Goal: Find specific page/section: Find specific page/section

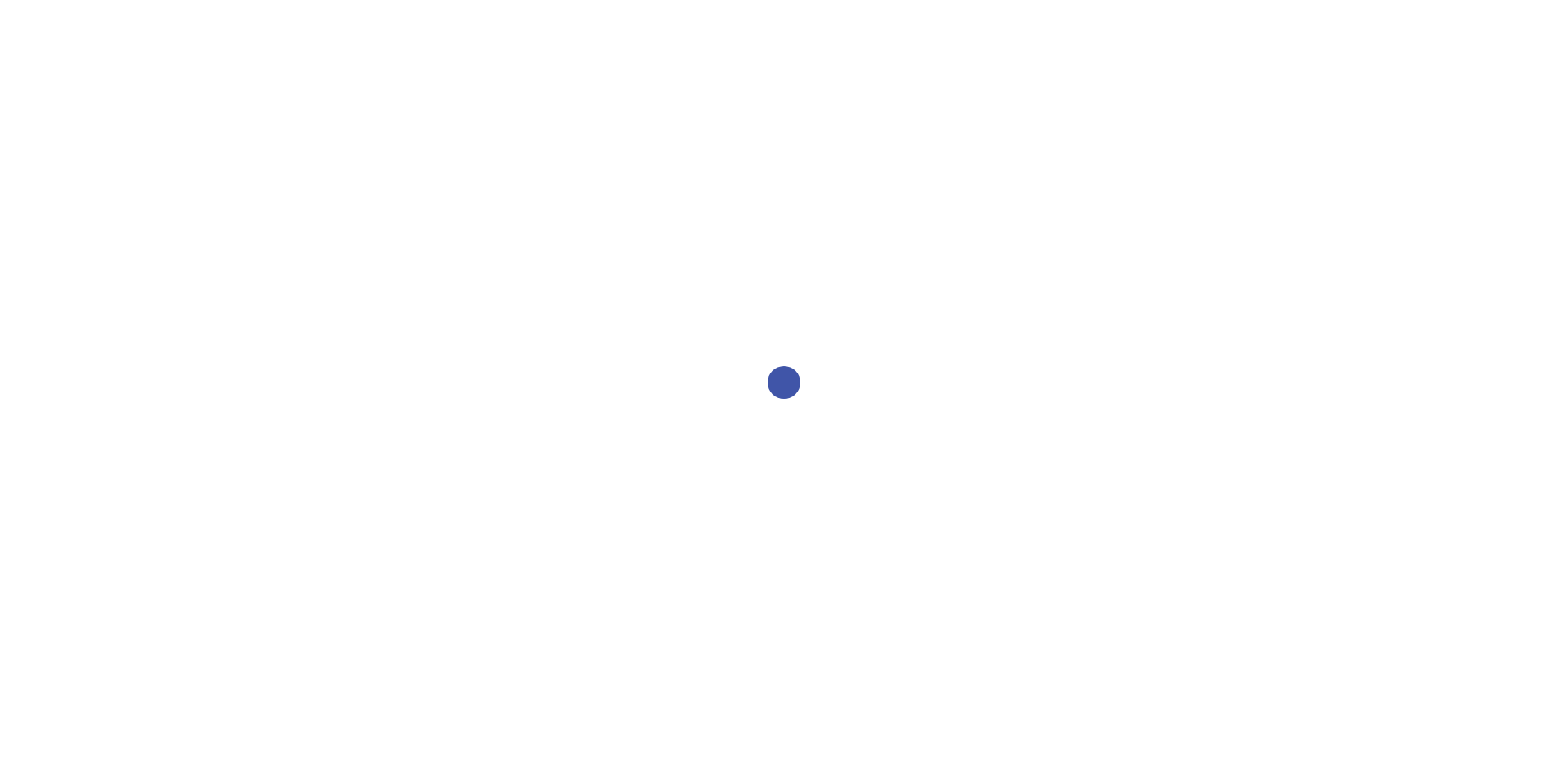
select select "2bed604d-1099-4043-b1bc-2365e8740244"
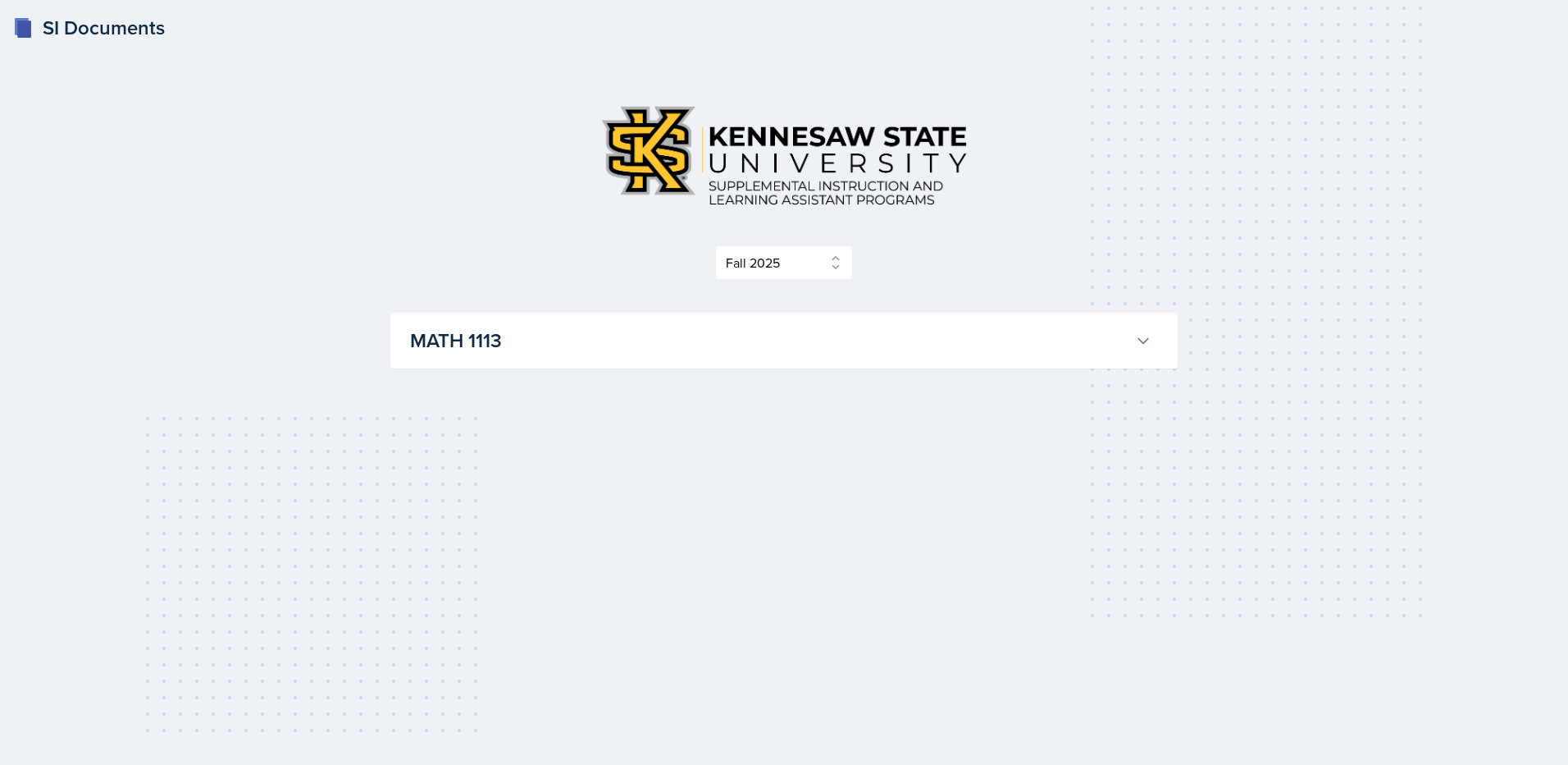
click at [1131, 327] on button "MATH 1113" at bounding box center [780, 340] width 748 height 36
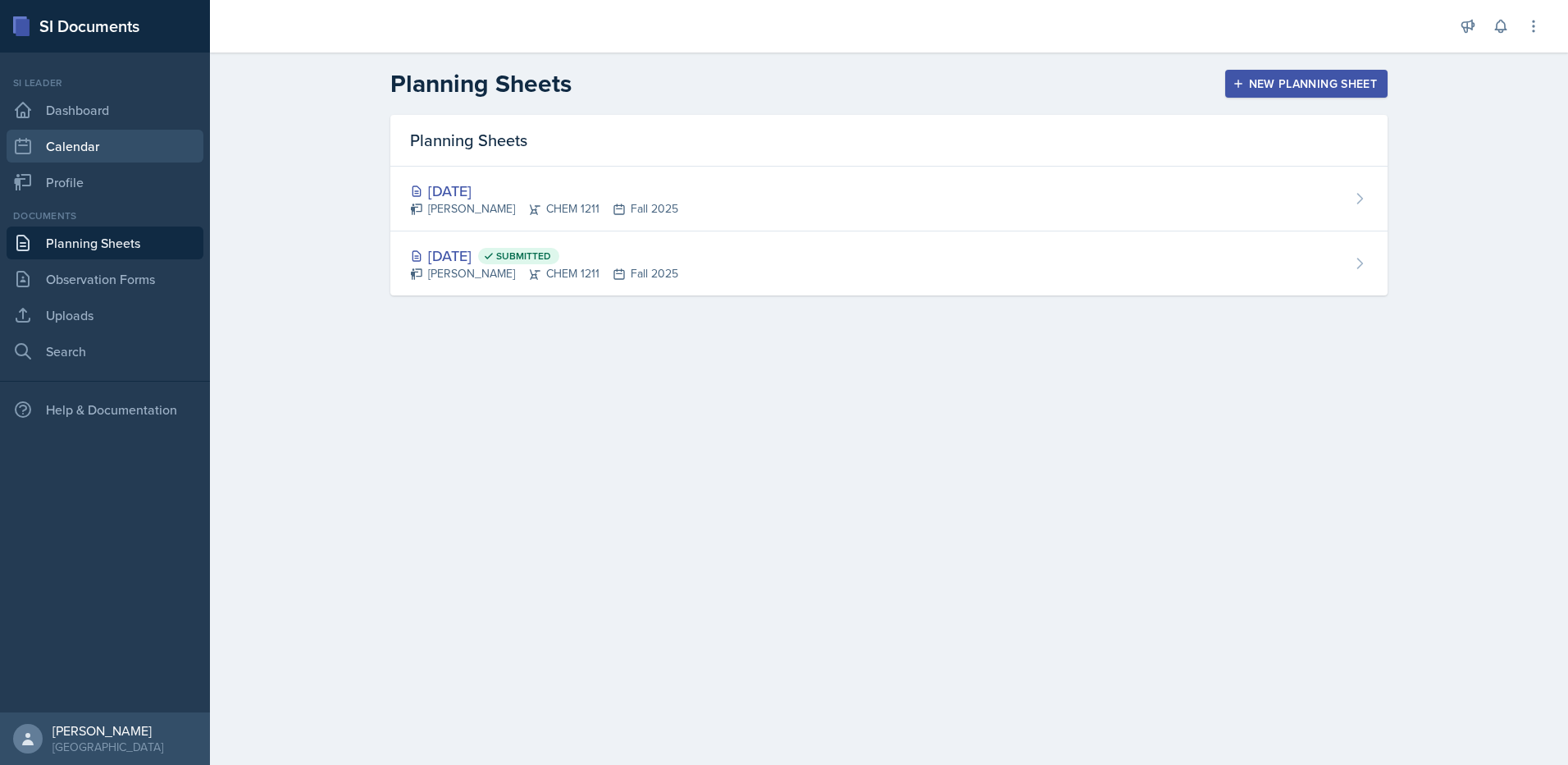
click at [88, 154] on link "Calendar" at bounding box center [105, 145] width 197 height 33
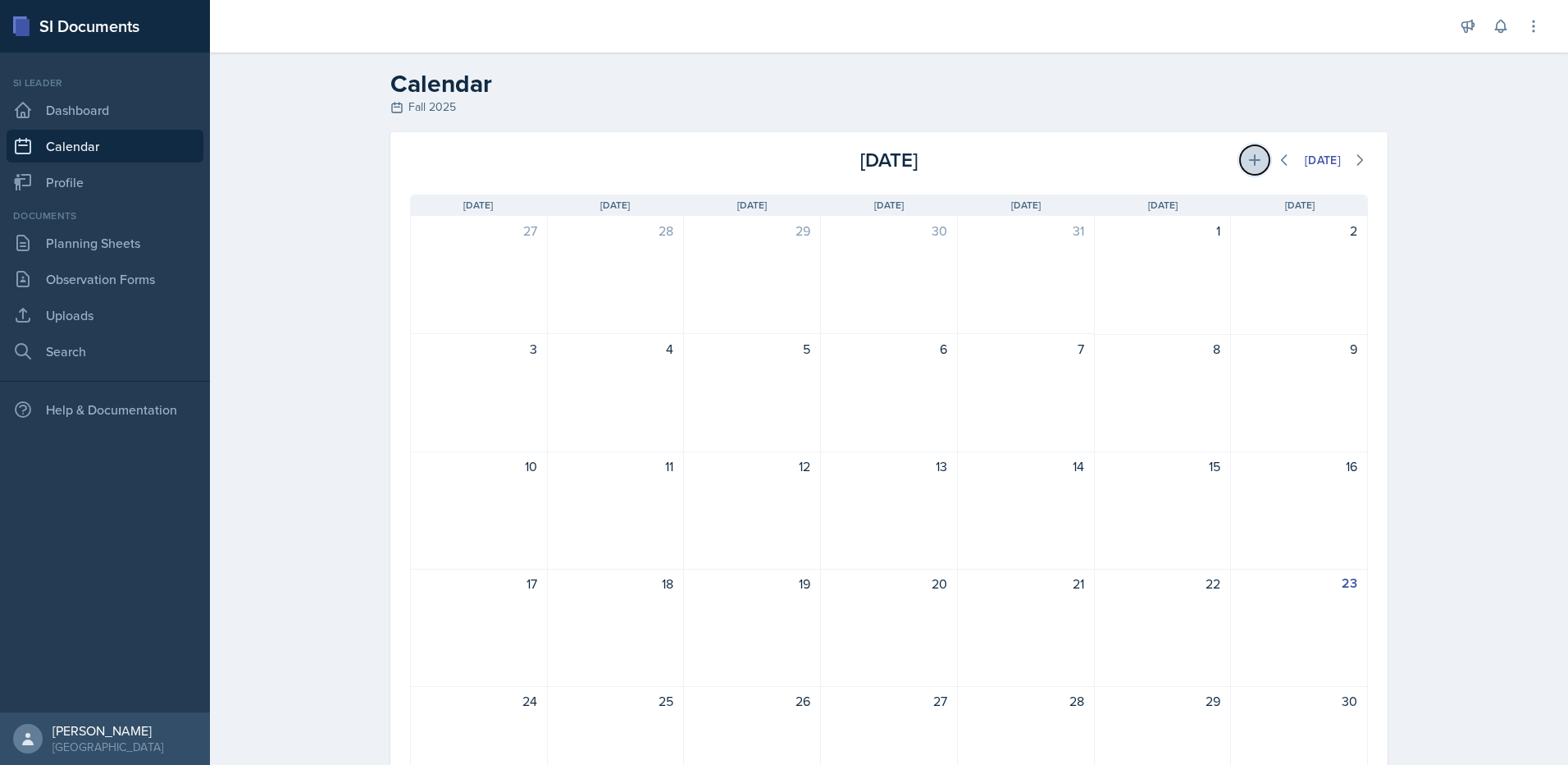
click at [1246, 161] on icon at bounding box center [1254, 160] width 17 height 17
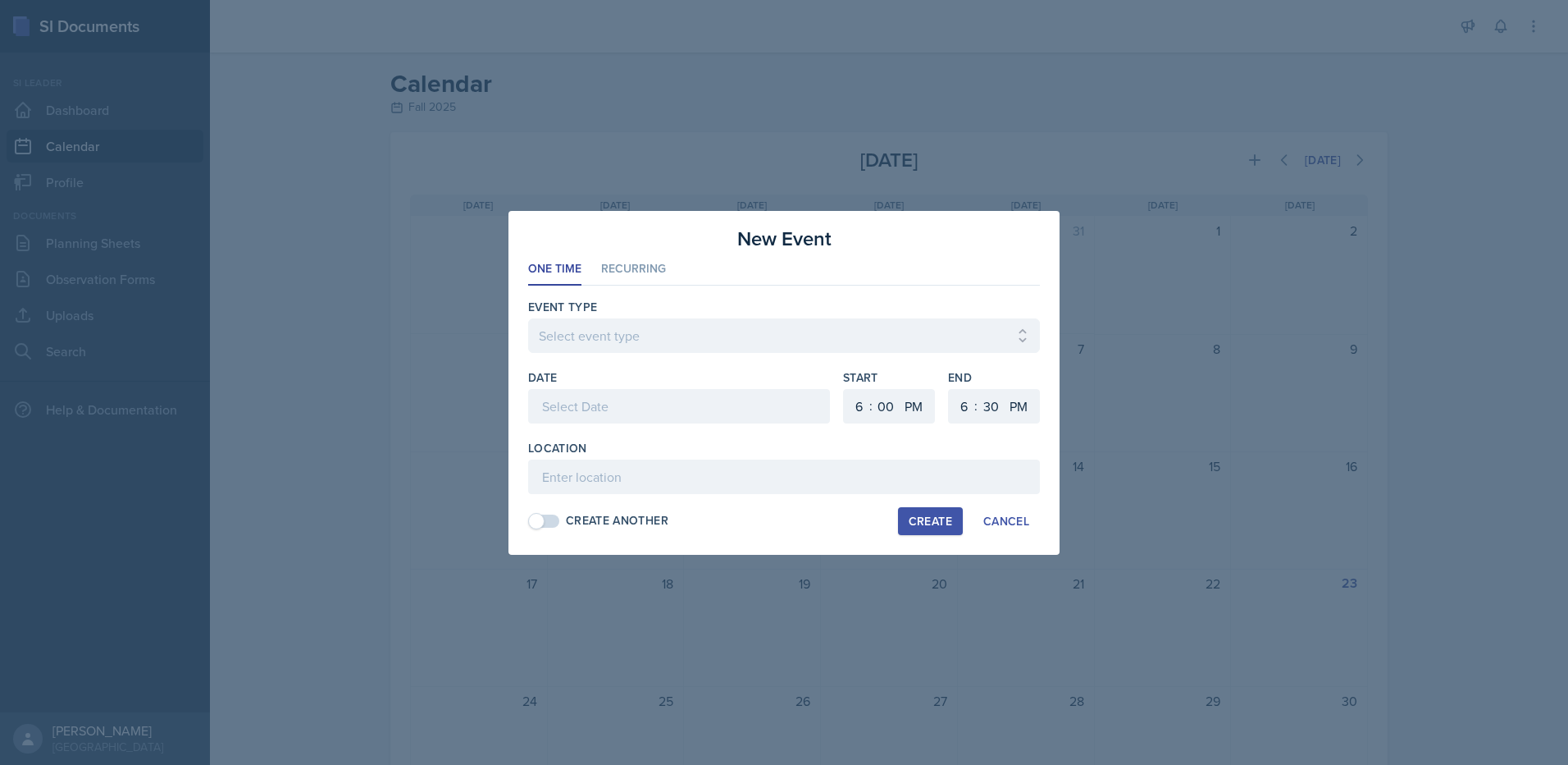
click at [1098, 176] on div at bounding box center [784, 382] width 1568 height 765
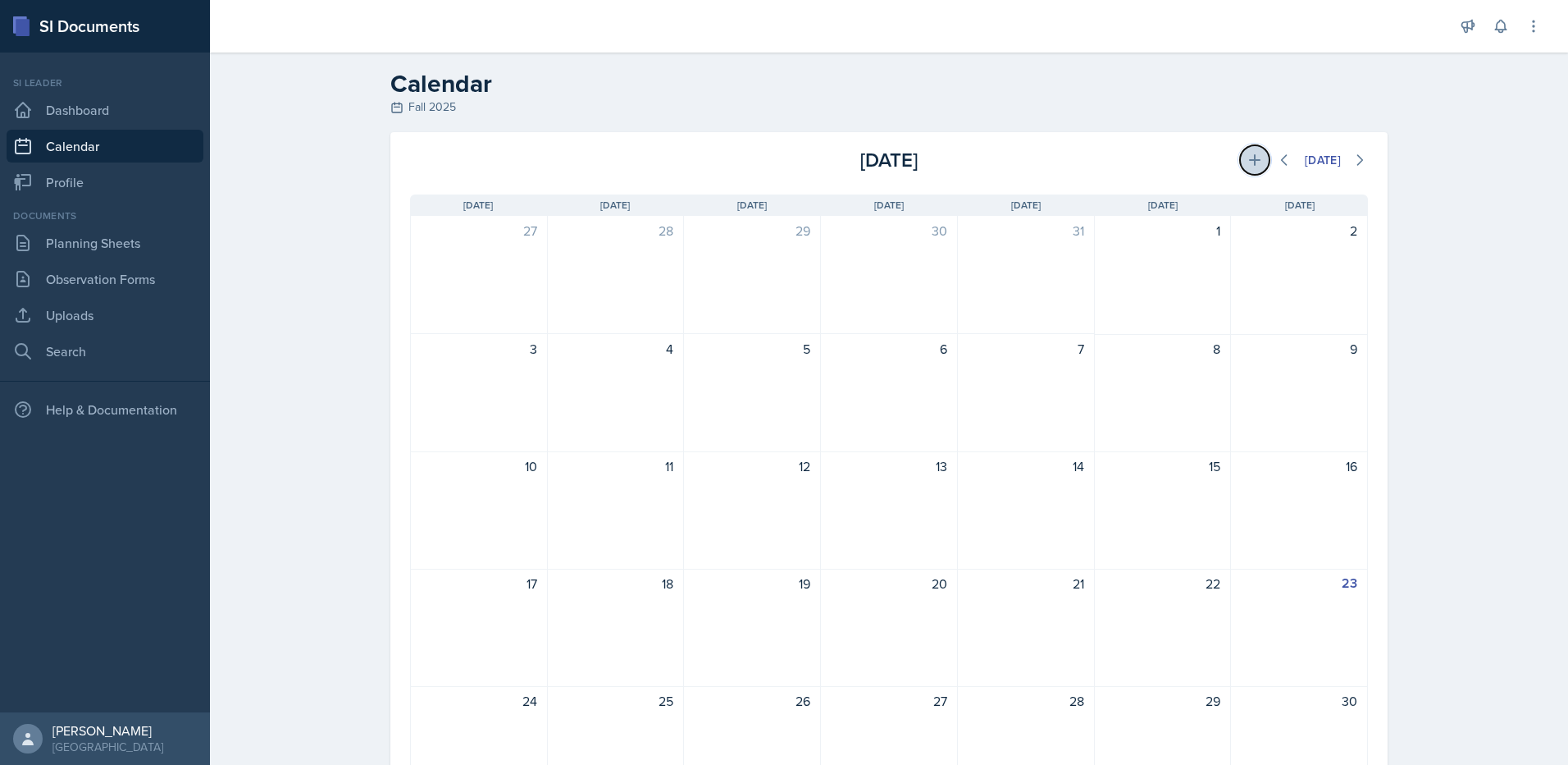
click at [1251, 156] on icon at bounding box center [1254, 160] width 17 height 17
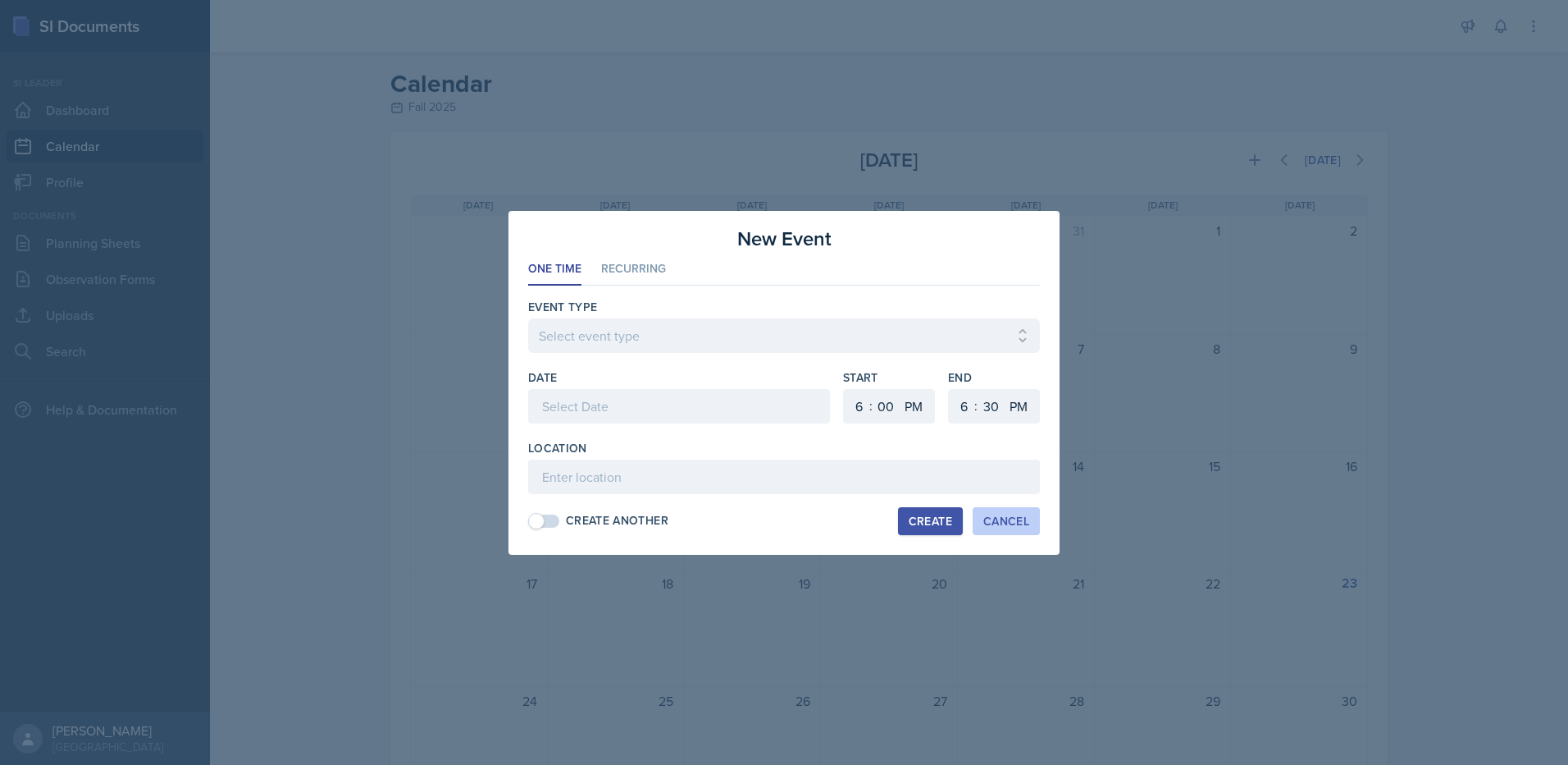
click at [1015, 514] on div "Cancel" at bounding box center [1006, 520] width 46 height 13
